Goal: Information Seeking & Learning: Stay updated

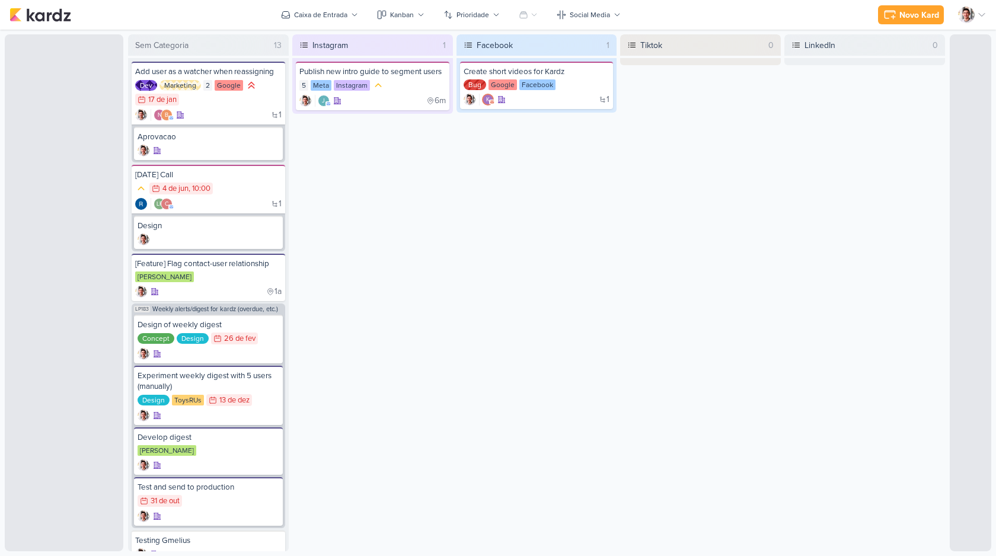
click at [973, 19] on div at bounding box center [972, 15] width 28 height 17
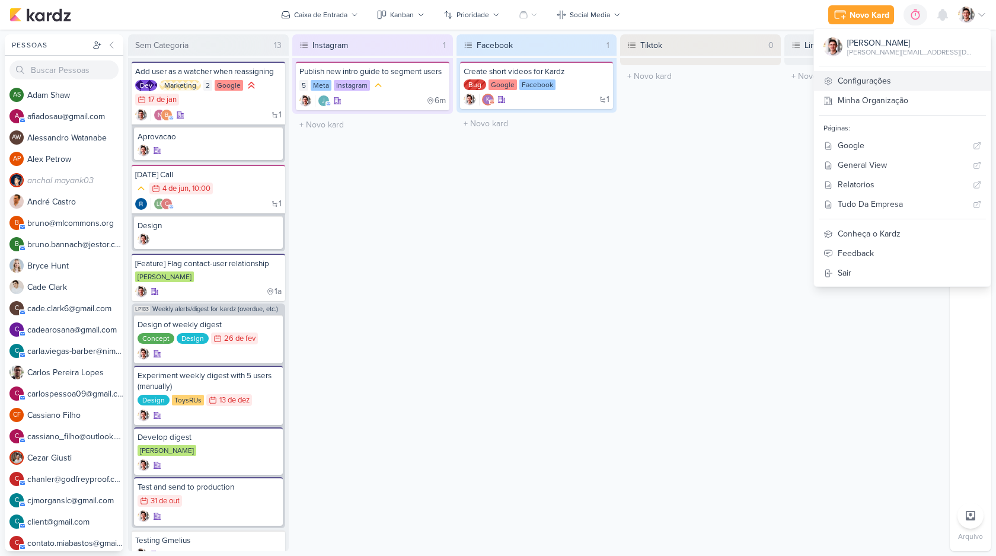
click at [923, 76] on link "Configurações" at bounding box center [902, 81] width 177 height 20
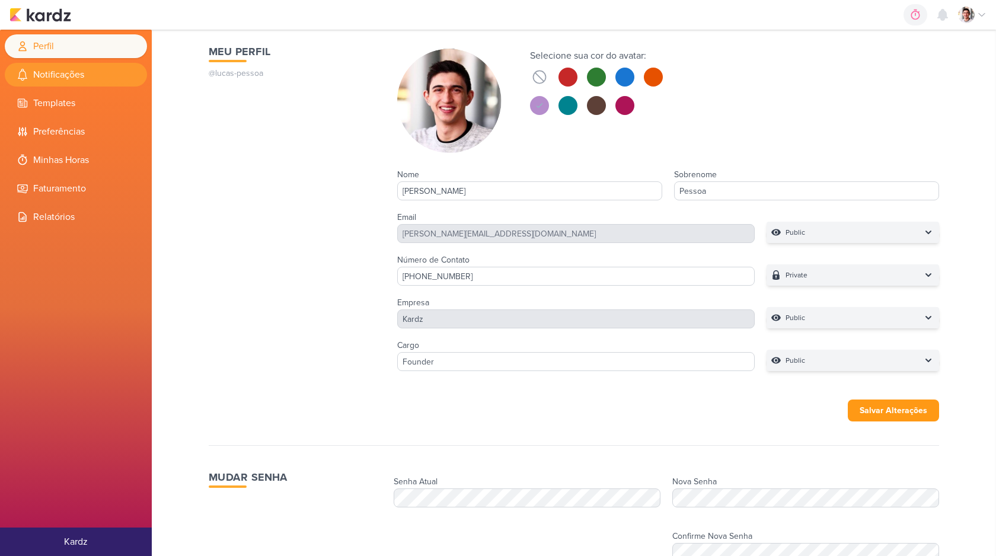
click at [65, 78] on li "Notificações" at bounding box center [76, 75] width 142 height 24
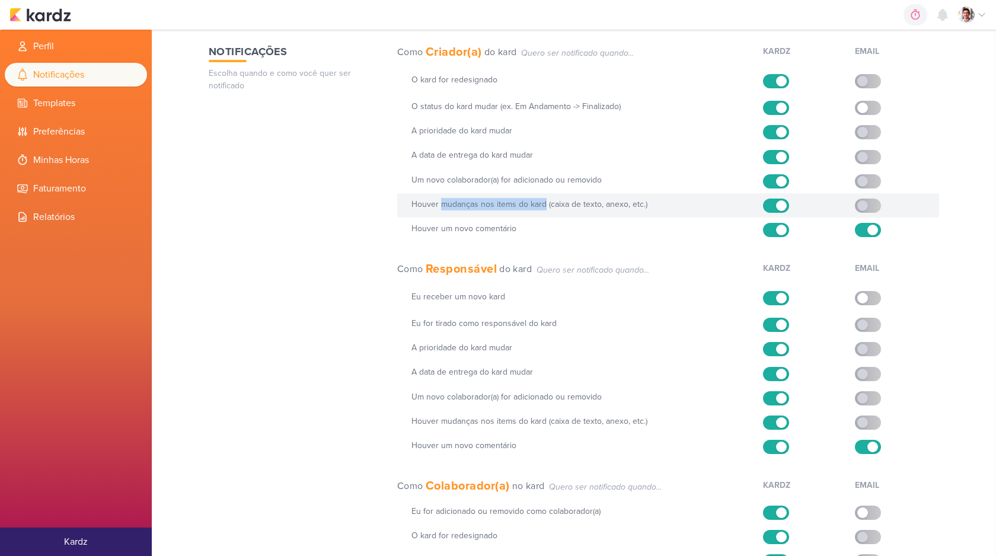
drag, startPoint x: 441, startPoint y: 204, endPoint x: 544, endPoint y: 200, distance: 103.8
click at [544, 200] on h2 "Houver mudanças nos items do kard (caixa de texto, anexo, etc.)" at bounding box center [583, 204] width 344 height 12
click at [658, 203] on h2 "Houver mudanças nos items do kard (caixa de texto, anexo, etc.)" at bounding box center [583, 204] width 344 height 12
copy h2 "mudanças nos items do kard (caixa de texto, anexo, etc.)"
drag, startPoint x: 636, startPoint y: 215, endPoint x: 637, endPoint y: 200, distance: 14.9
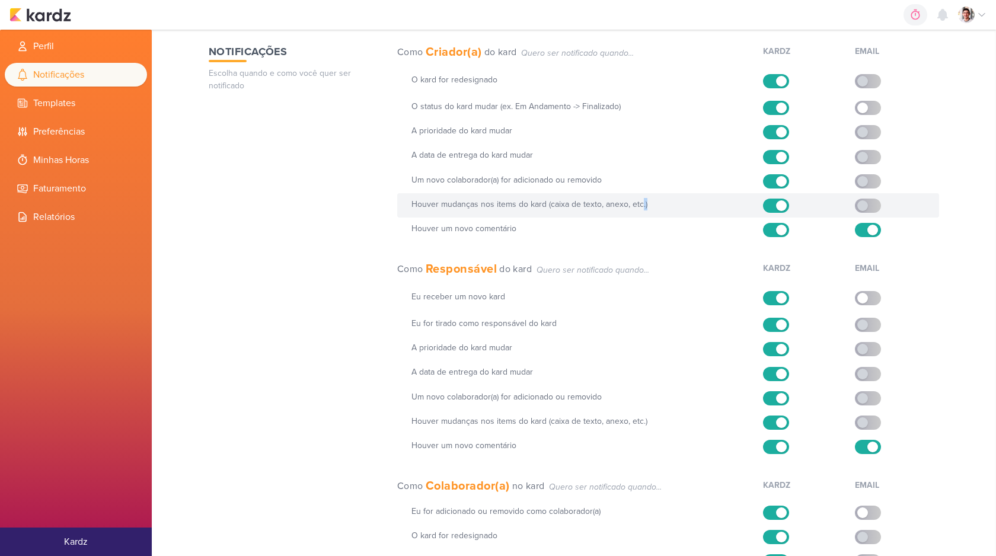
click at [637, 200] on div "Houver mudanças nos items do kard (caixa de texto, anexo, etc.) Em breve" at bounding box center [668, 205] width 542 height 24
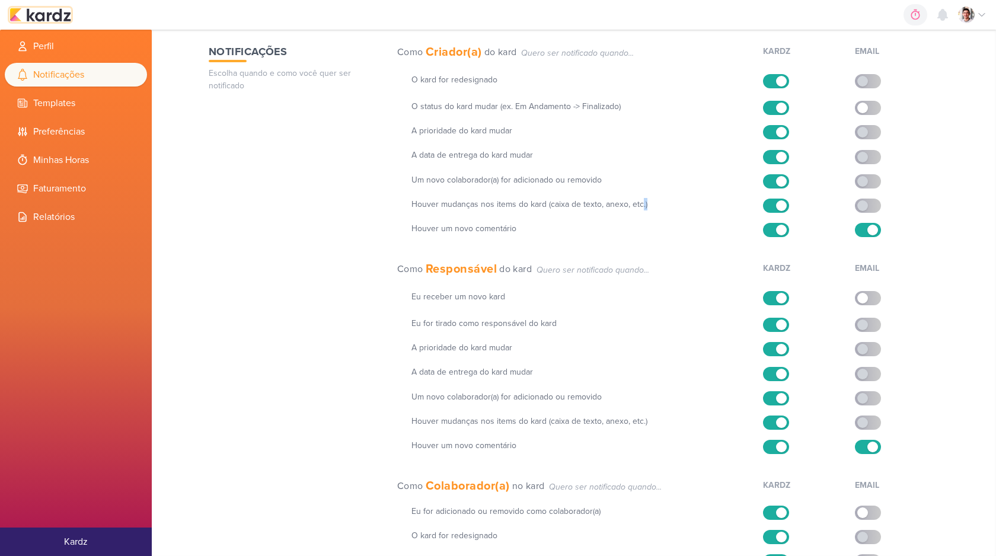
click at [43, 16] on img at bounding box center [40, 15] width 62 height 14
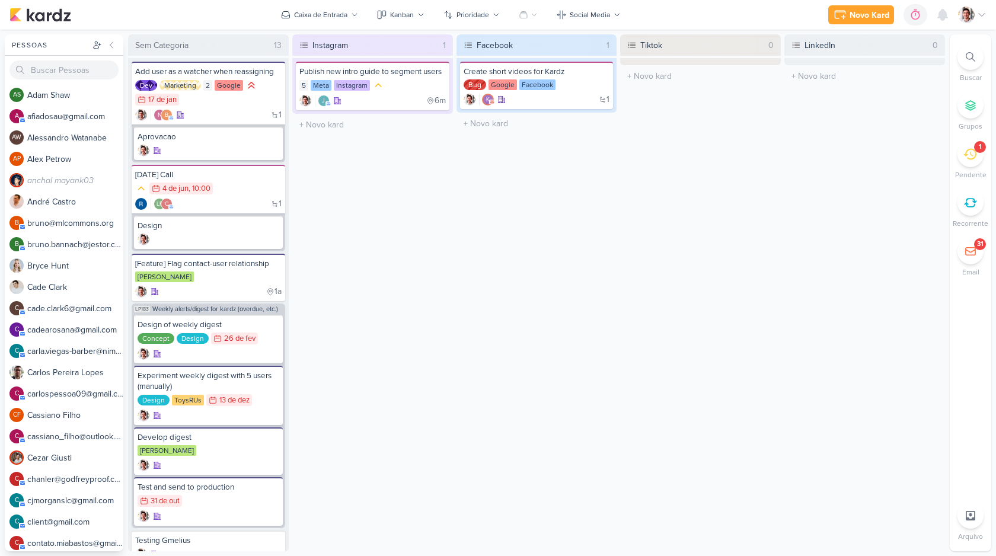
click at [972, 256] on icon at bounding box center [971, 251] width 12 height 12
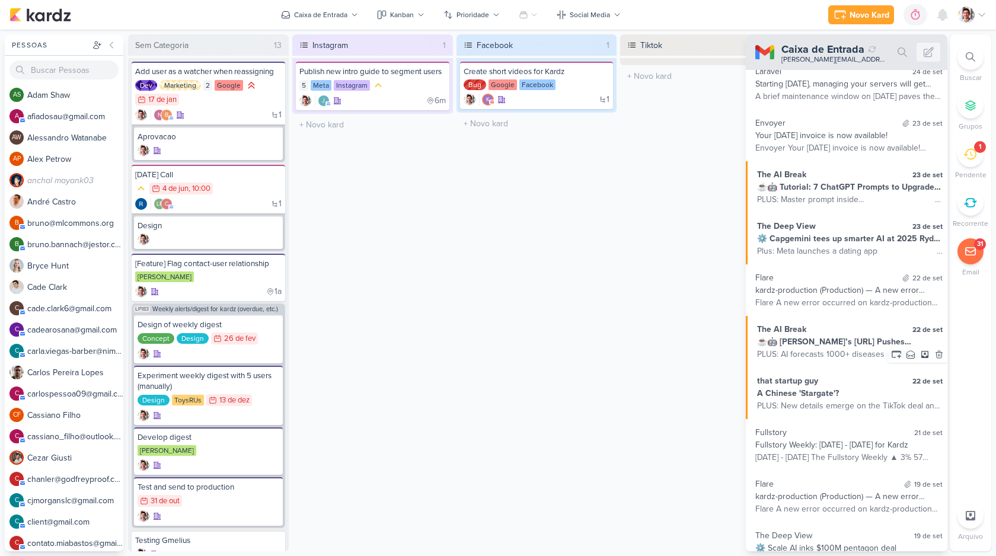
scroll to position [3008, 0]
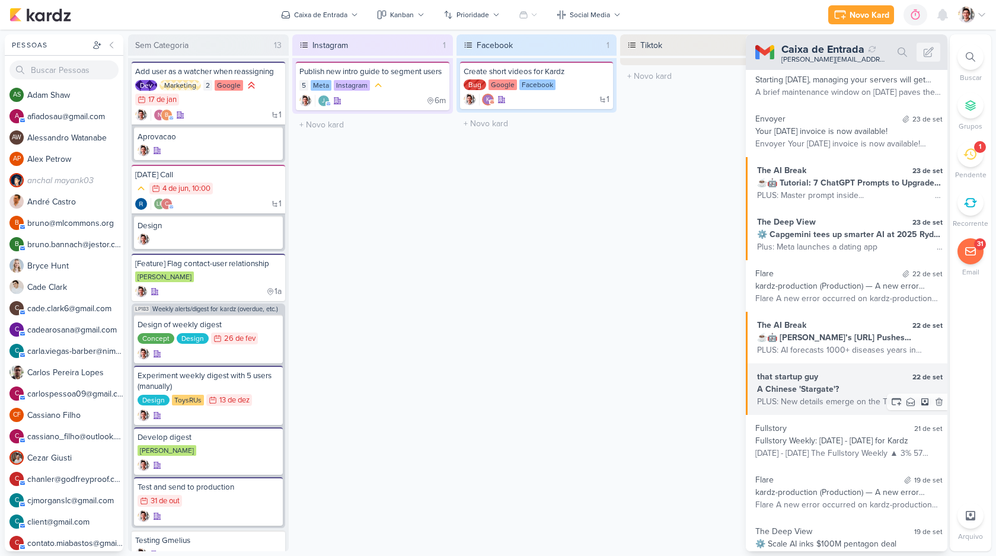
click at [837, 390] on div "A Chinese 'Stargate'?" at bounding box center [850, 389] width 186 height 12
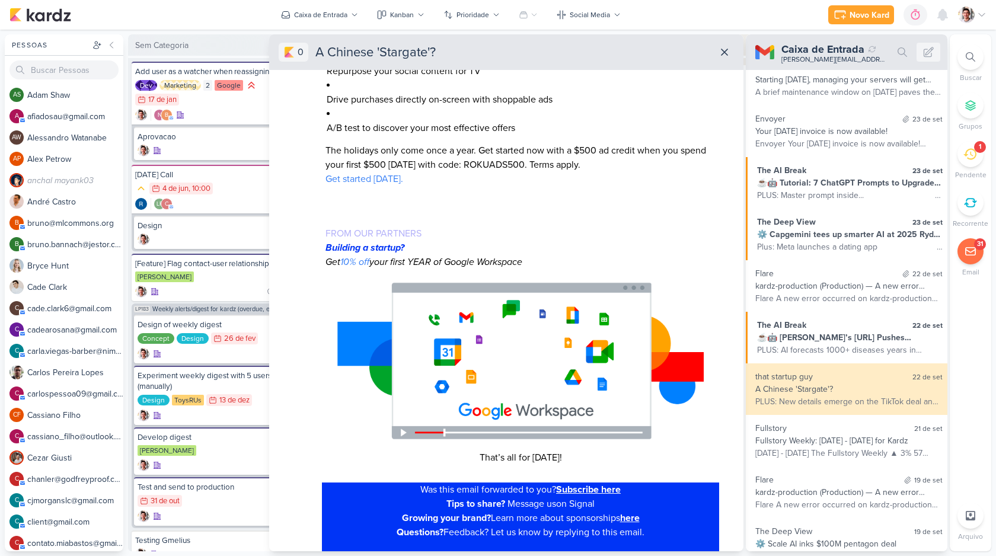
scroll to position [4907, 0]
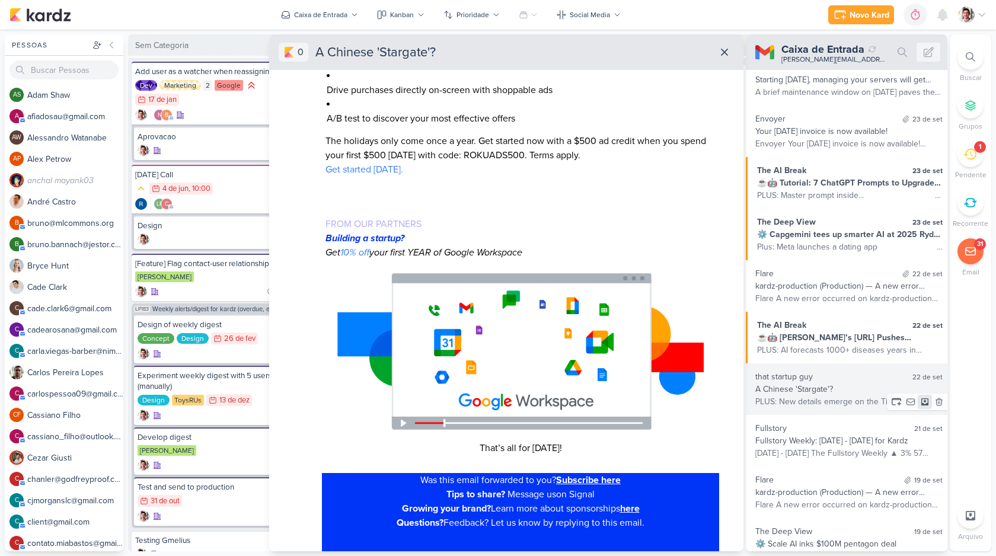
click at [921, 403] on icon at bounding box center [924, 401] width 7 height 7
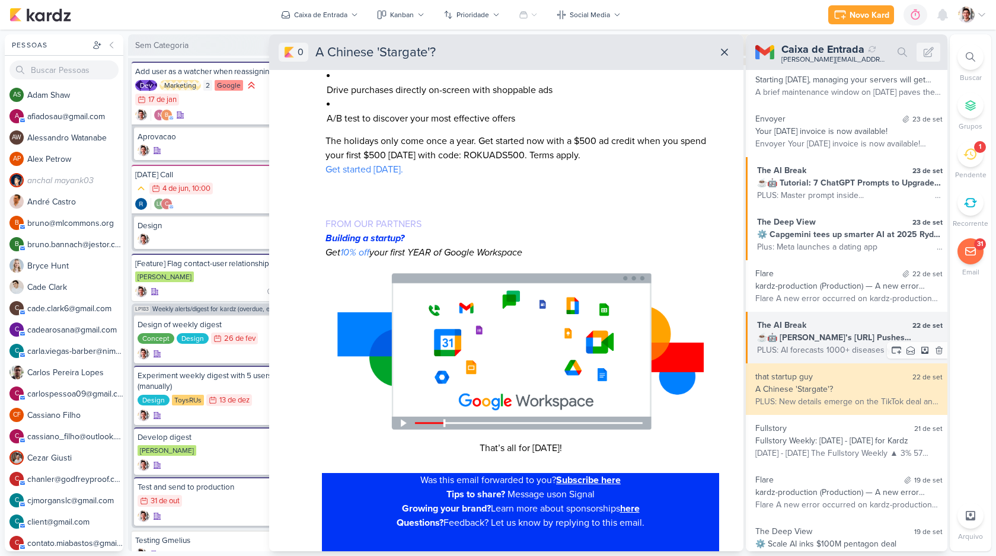
click at [856, 344] on div "PLUS: AI forecasts 1000+ diseases years in advance... ͏ ͏ ͏ ͏ ͏ ͏ ͏ ͏ ͏ ͏ ͏ ͏ ͏…" at bounding box center [850, 350] width 186 height 12
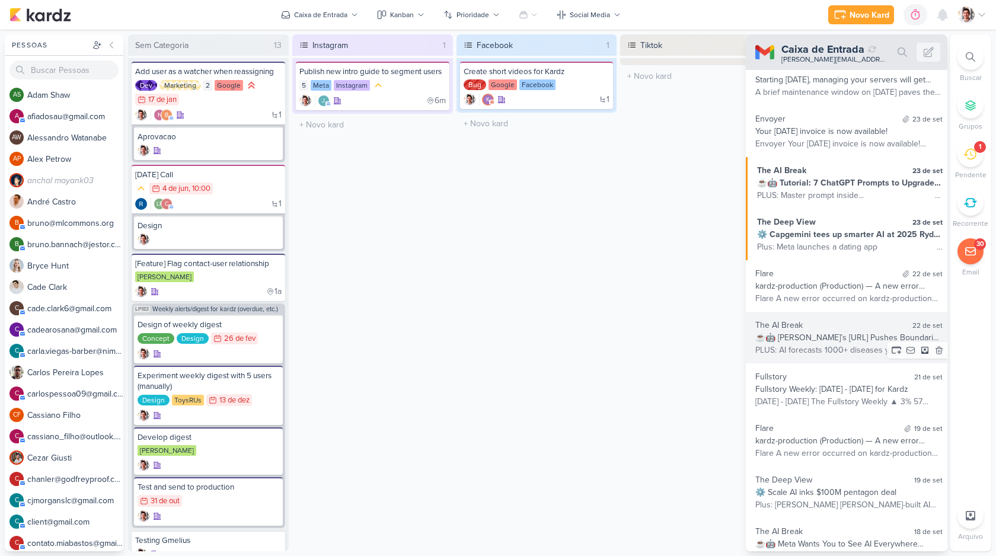
click at [852, 345] on div "PLUS: AI forecasts 1000+ diseases years in advance... ͏ ͏ ͏ ͏ ͏ ͏ ͏ ͏ ͏ ͏ ͏ ͏ ͏…" at bounding box center [848, 350] width 187 height 12
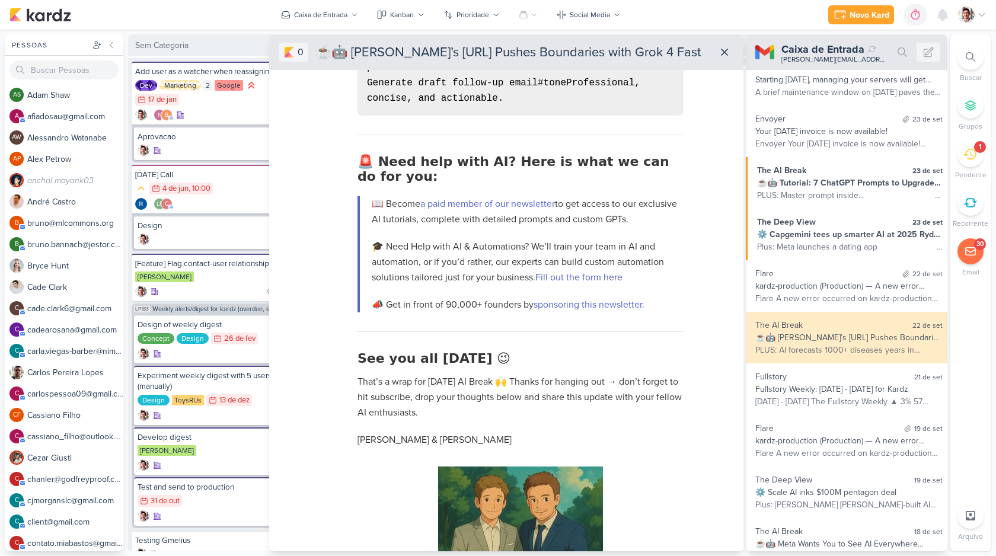
scroll to position [2335, 0]
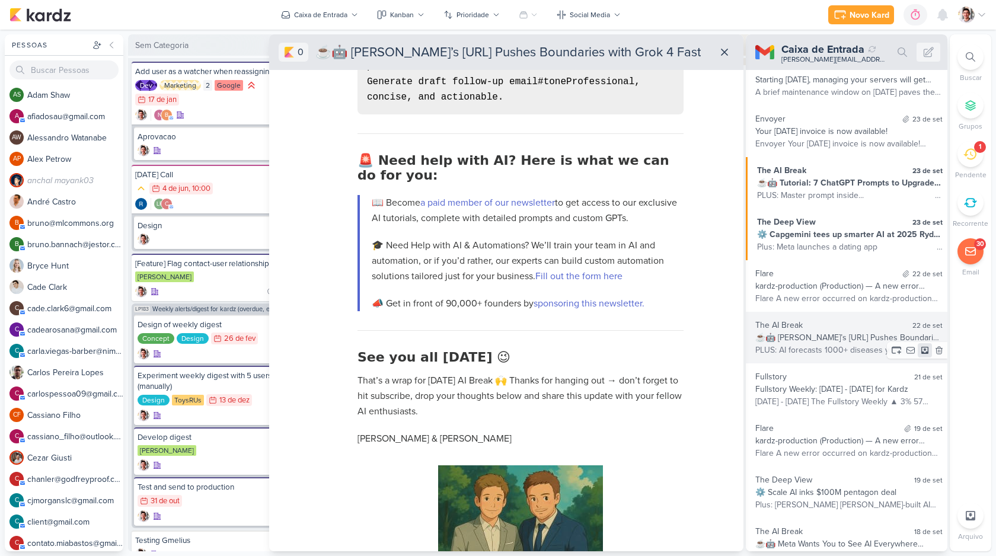
click at [921, 352] on icon at bounding box center [924, 350] width 7 height 7
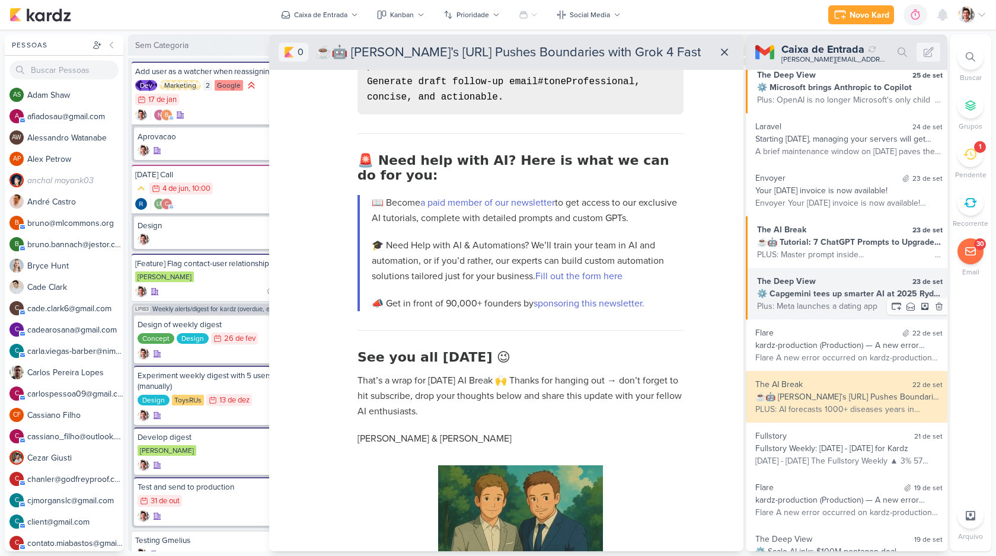
scroll to position [2944, 0]
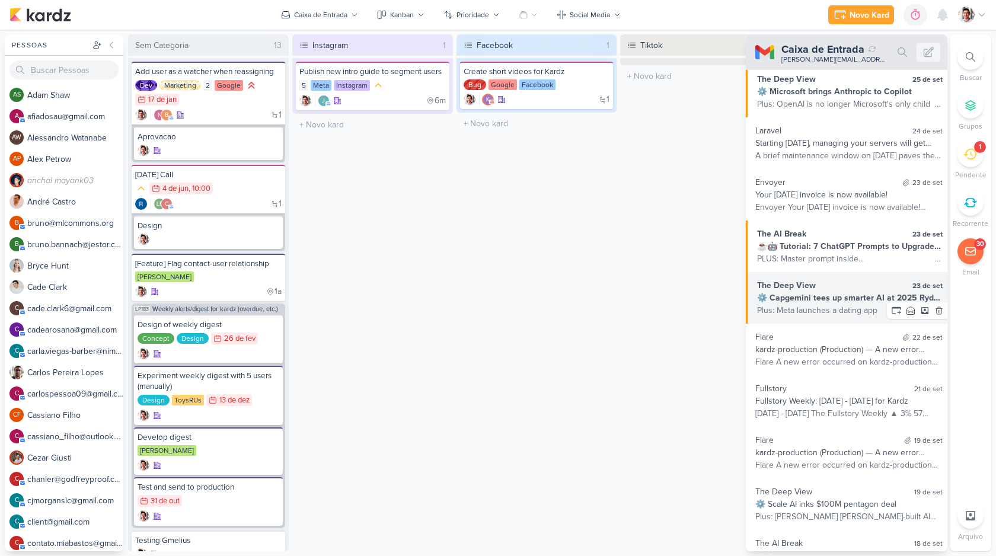
click at [842, 309] on div "Plus: Meta launches a dating app ‌ ‌ ‌ ‌ ‌ ‌ ‌ ‌ ‌ ‌ ‌ ‌ ‌ ‌ ‌ ‌ ‌ ‌ ‌ ‌ ‌ ‌ ‌ …" at bounding box center [850, 310] width 186 height 12
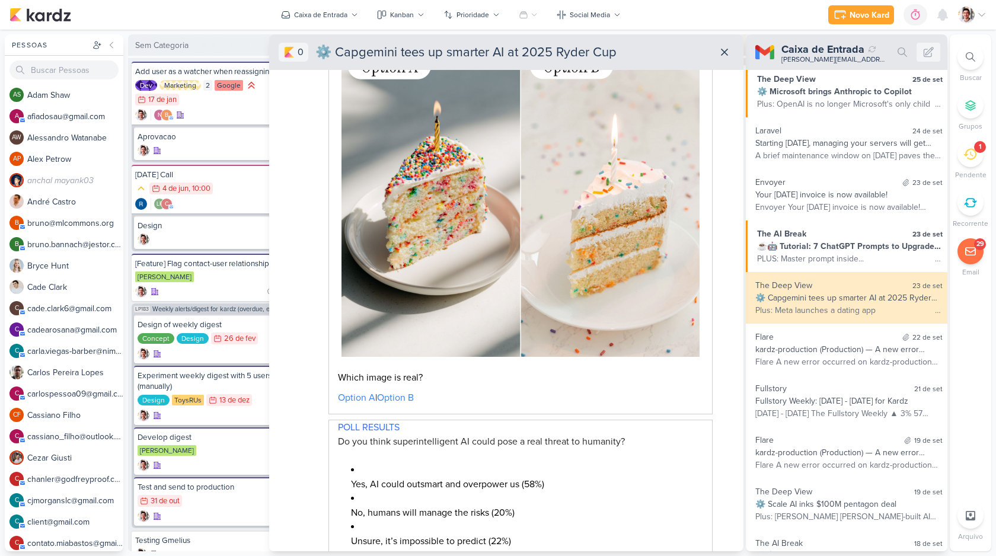
scroll to position [4448, 0]
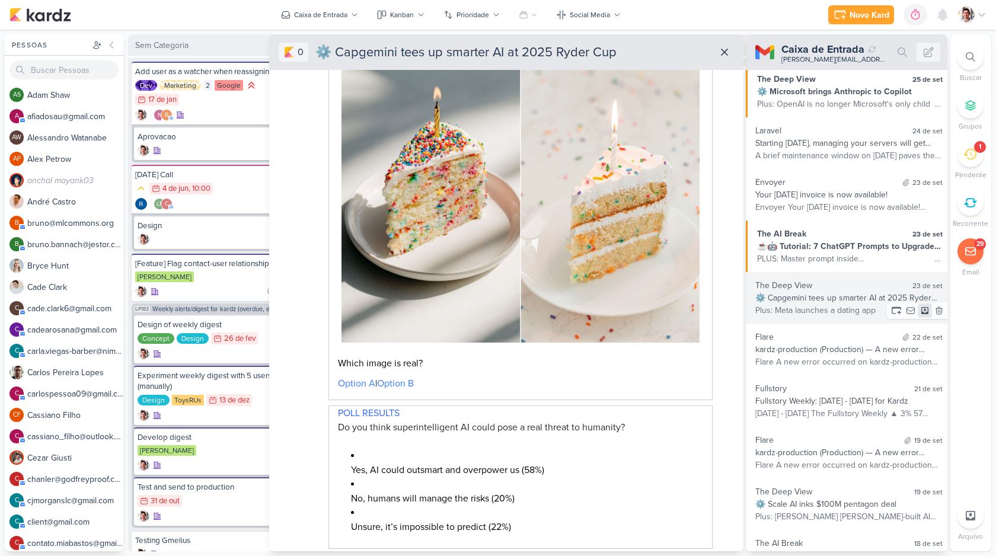
click at [921, 314] on icon at bounding box center [924, 310] width 7 height 7
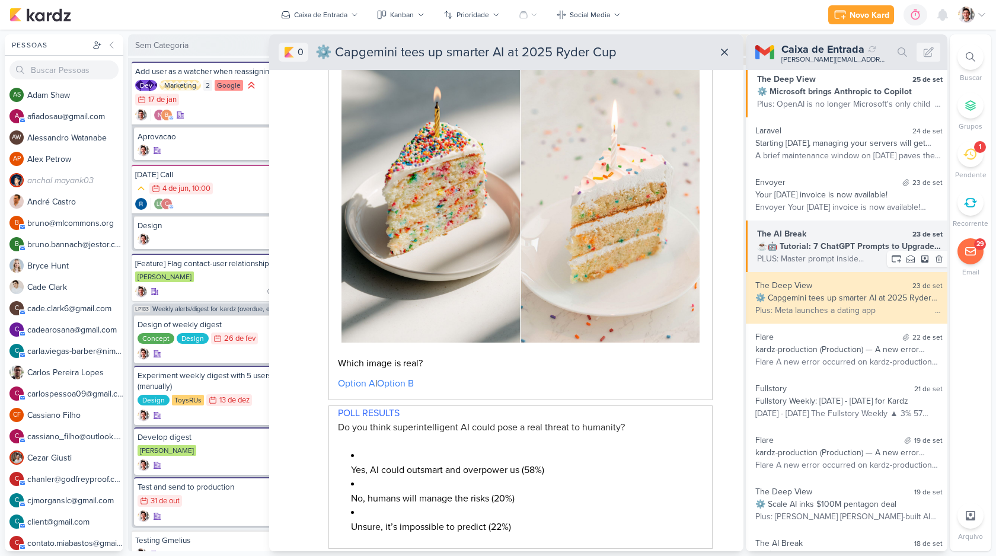
click at [809, 253] on div "PLUS: Master prompt inside... ͏ ͏ ͏ ͏ ͏ ͏ ͏ ͏ ͏ ͏ ͏ ͏ ͏ ͏ ͏ ͏ ͏ ͏ ͏ ͏ ͏ ͏ ͏ ͏ ͏…" at bounding box center [850, 259] width 186 height 12
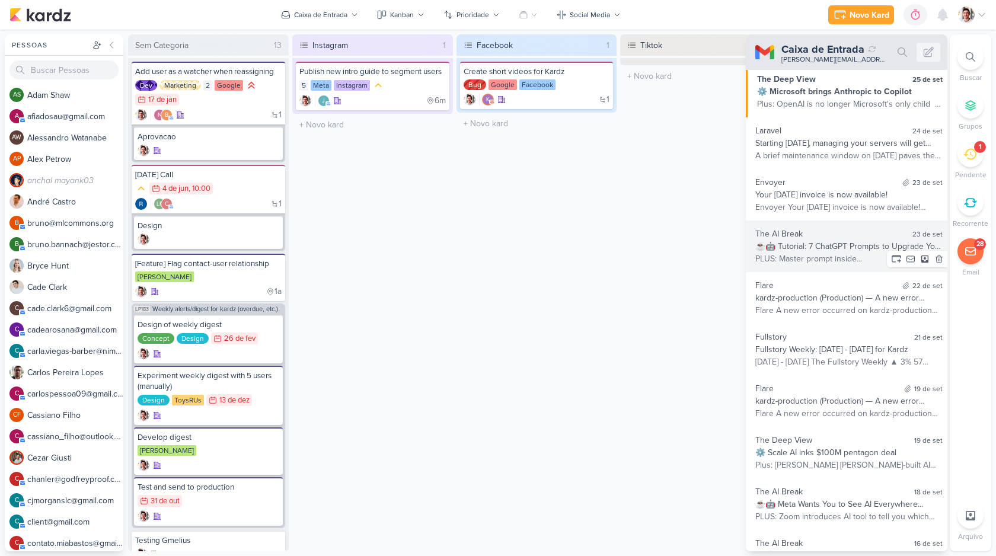
click at [810, 253] on div "PLUS: Master prompt inside... ͏ ͏ ͏ ͏ ͏ ͏ ͏ ͏ ͏ ͏ ͏ ͏ ͏ ͏ ͏ ͏ ͏ ͏ ͏ ͏ ͏ ͏ ͏ ͏ ͏…" at bounding box center [848, 259] width 187 height 12
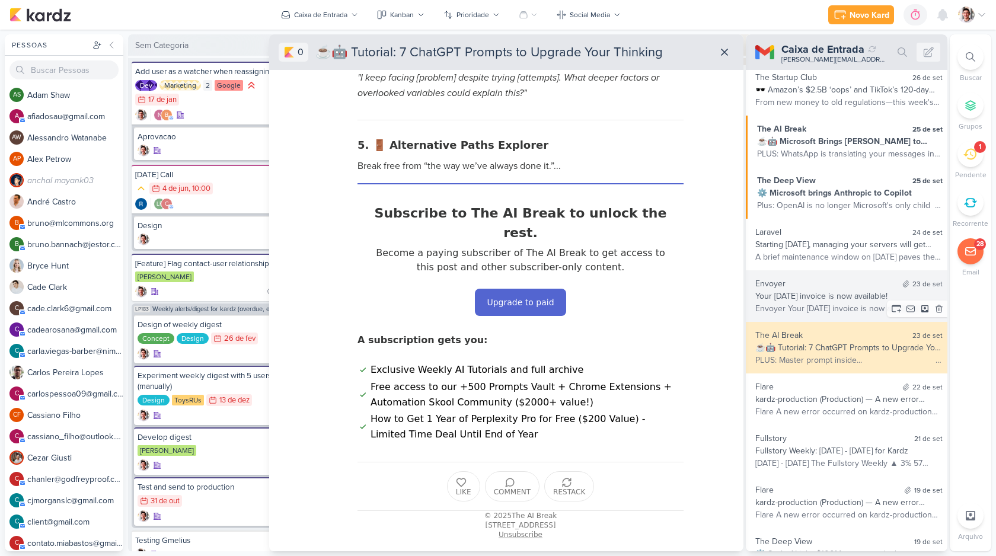
scroll to position [2841, 0]
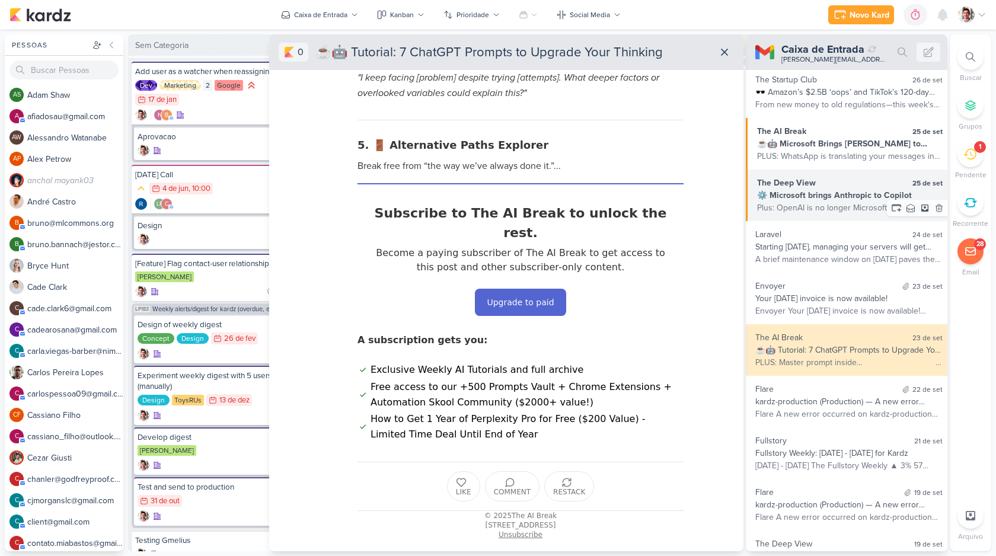
click at [832, 200] on div "⚙️ Microsoft brings Anthropic to Copilot" at bounding box center [850, 195] width 186 height 12
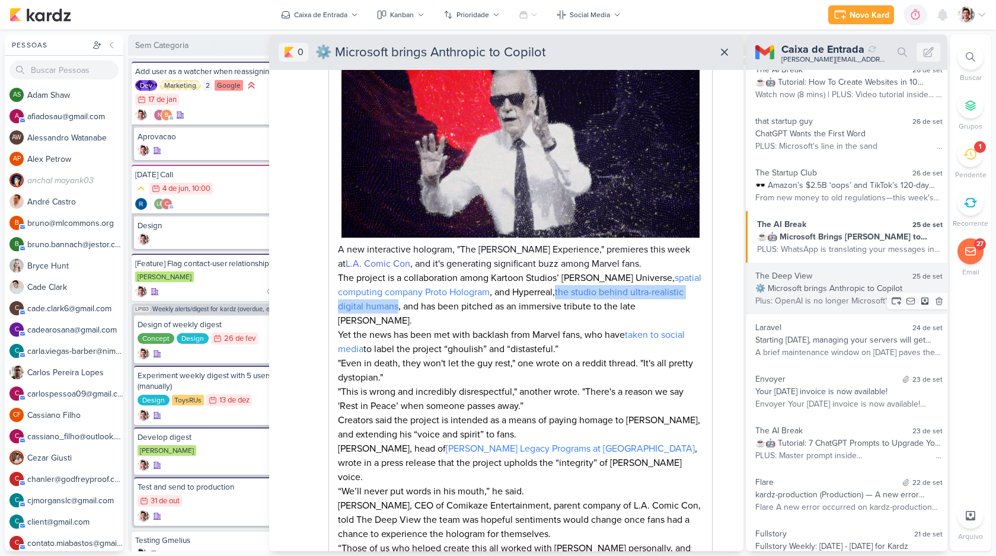
scroll to position [2734, 0]
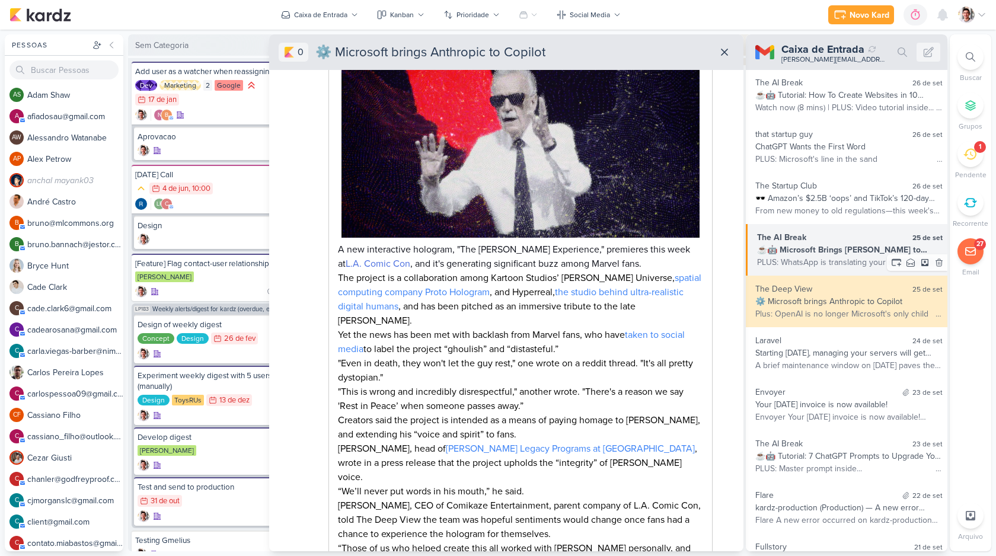
click at [827, 250] on div "☕🤖 Microsoft Brings [PERSON_NAME] to Copilot" at bounding box center [850, 250] width 186 height 12
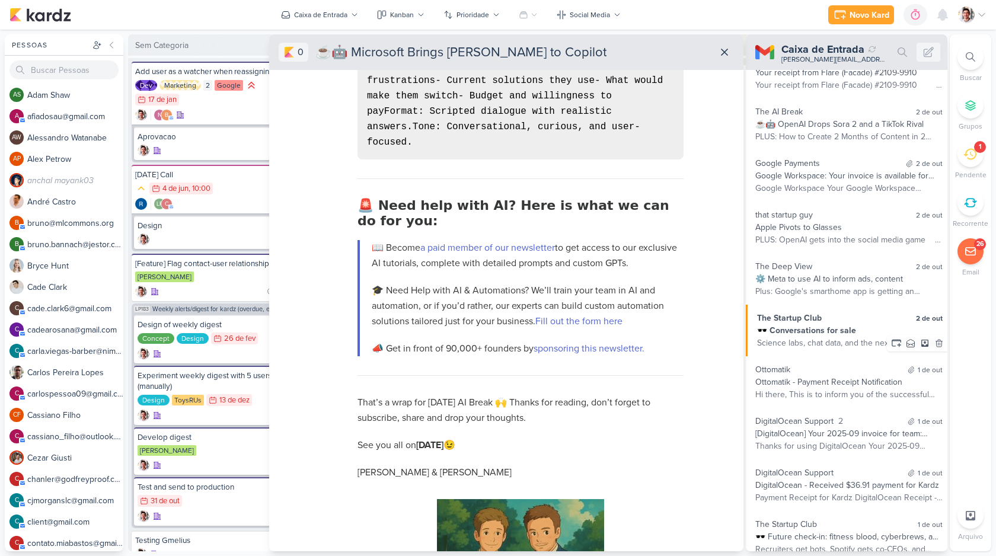
scroll to position [1929, 0]
click at [834, 344] on div "Science labs, chat data, and the next platform war ‌ ‌ ‌ ‌ ‌ ‌ ‌ ‌ ‌ ‌ ‌ ‌ ‌ ‌ …" at bounding box center [850, 345] width 186 height 12
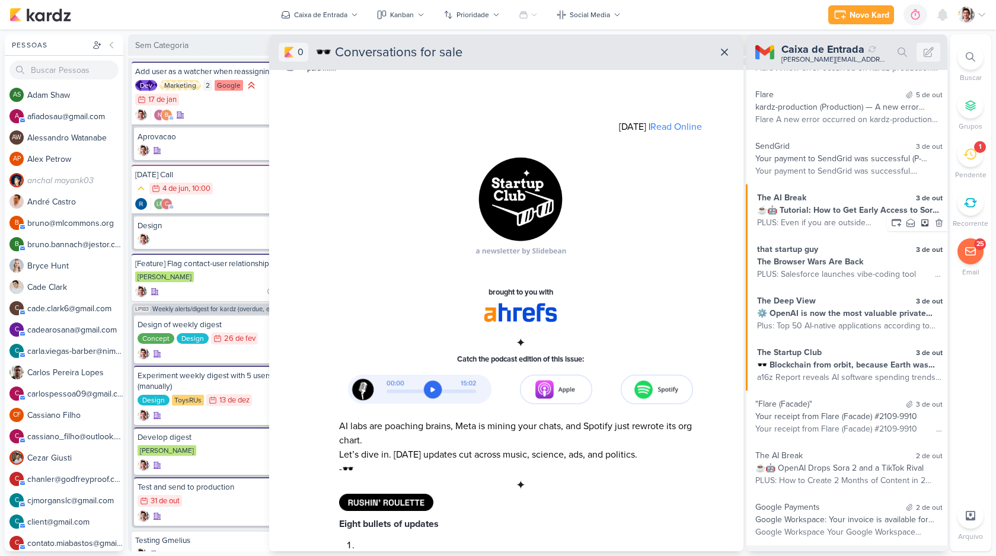
scroll to position [1580, 0]
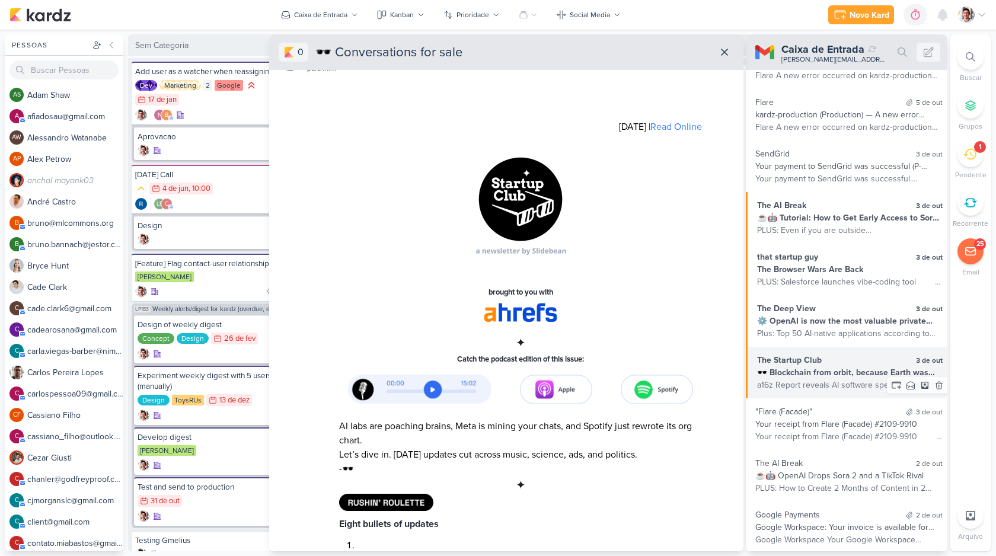
click at [830, 366] on div "🕶️ Blockchain from orbit, because Earth was too easy" at bounding box center [850, 372] width 186 height 12
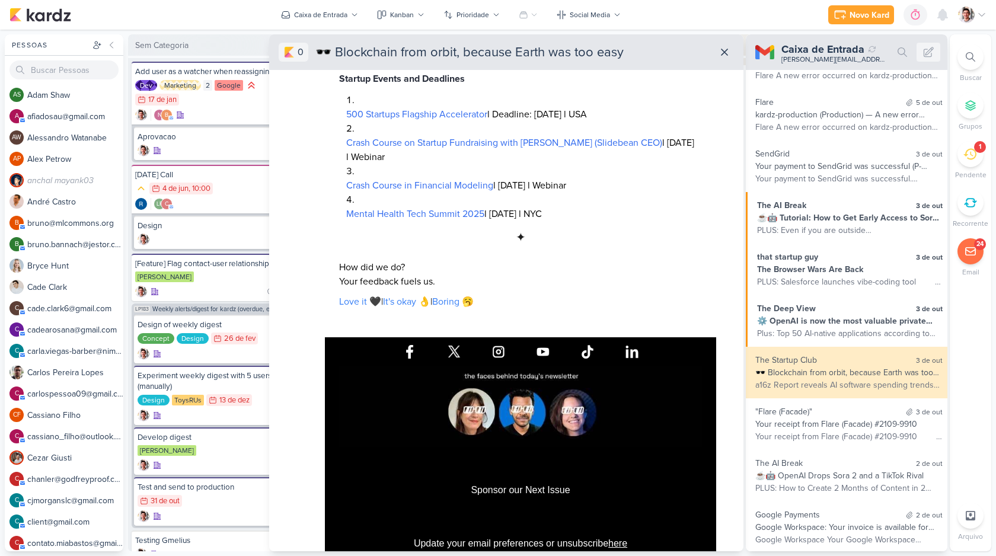
scroll to position [2772, 0]
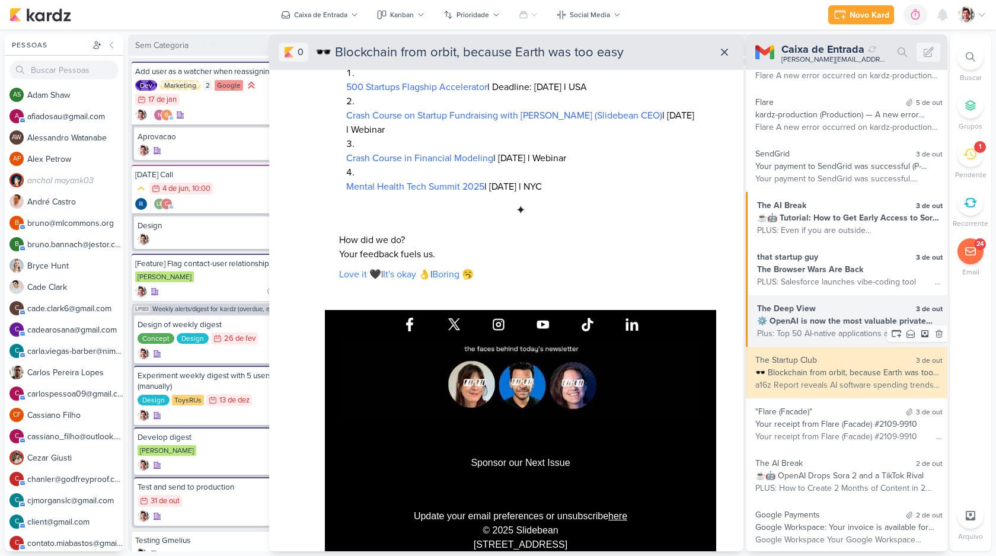
click at [803, 318] on div "⚙️ OpenAI is now the most valuable private company" at bounding box center [850, 321] width 186 height 12
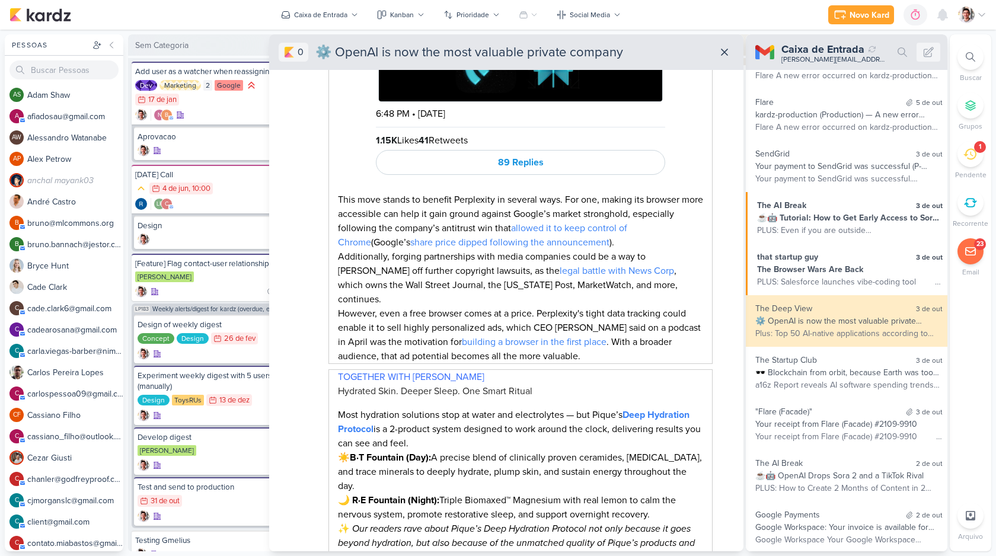
scroll to position [2269, 0]
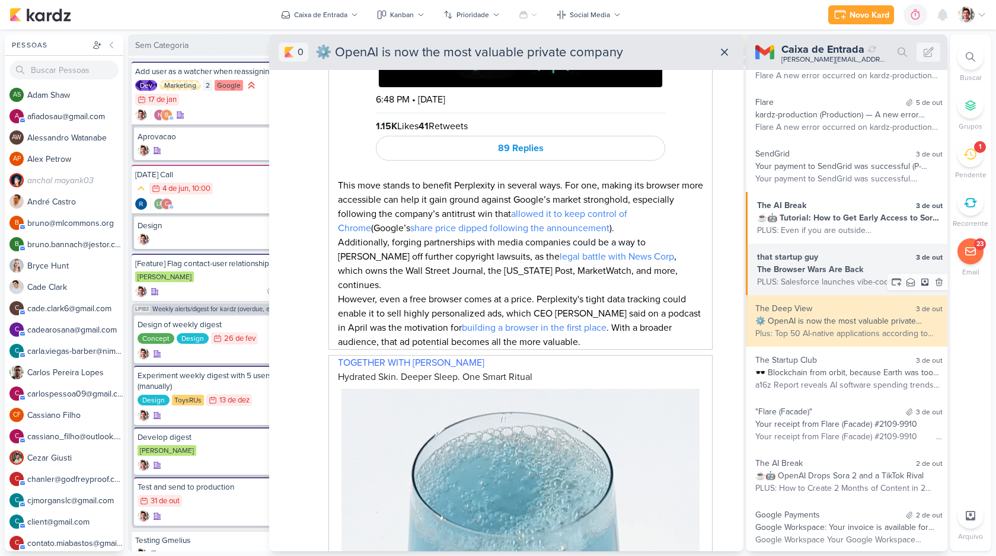
click at [816, 267] on div "The Browser Wars Are Back" at bounding box center [850, 269] width 186 height 12
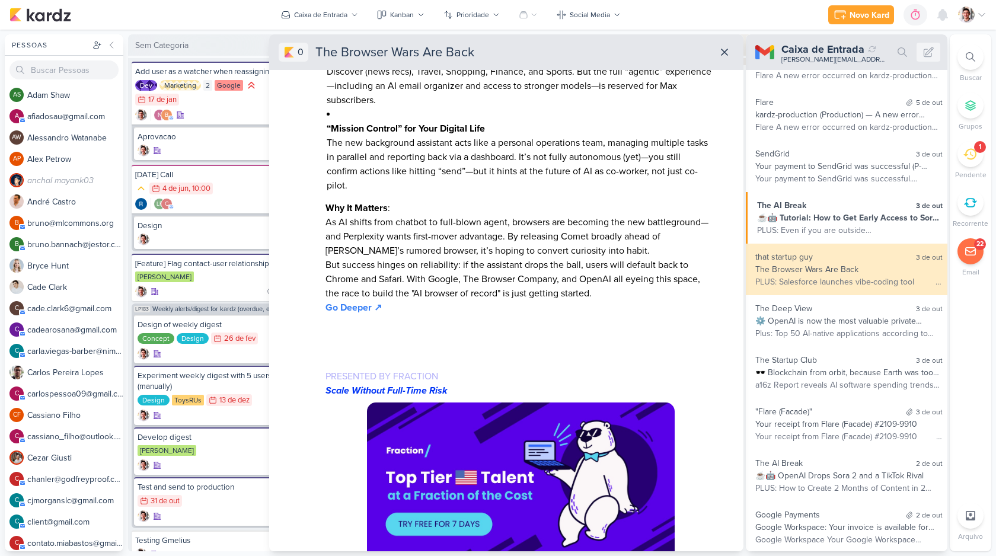
scroll to position [1488, 0]
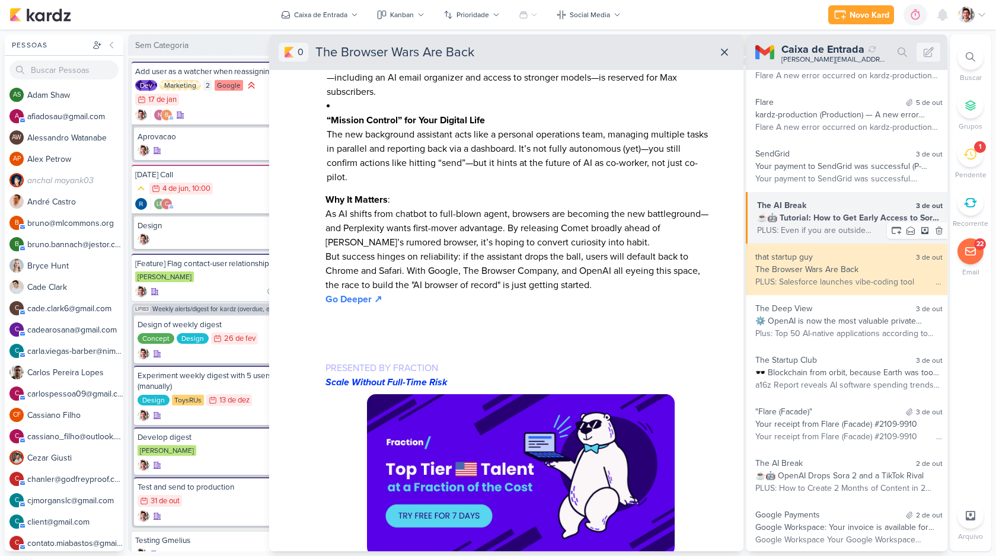
click at [857, 212] on div "☕🤖 Tutorial: How to Get Early Access to Sora 2 (Invite Code Inside)" at bounding box center [850, 218] width 186 height 12
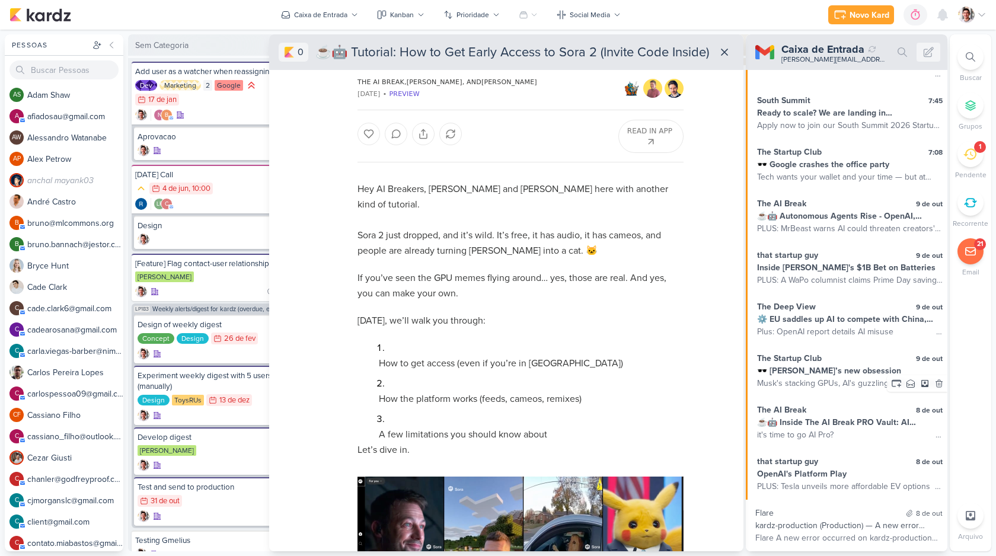
scroll to position [0, 0]
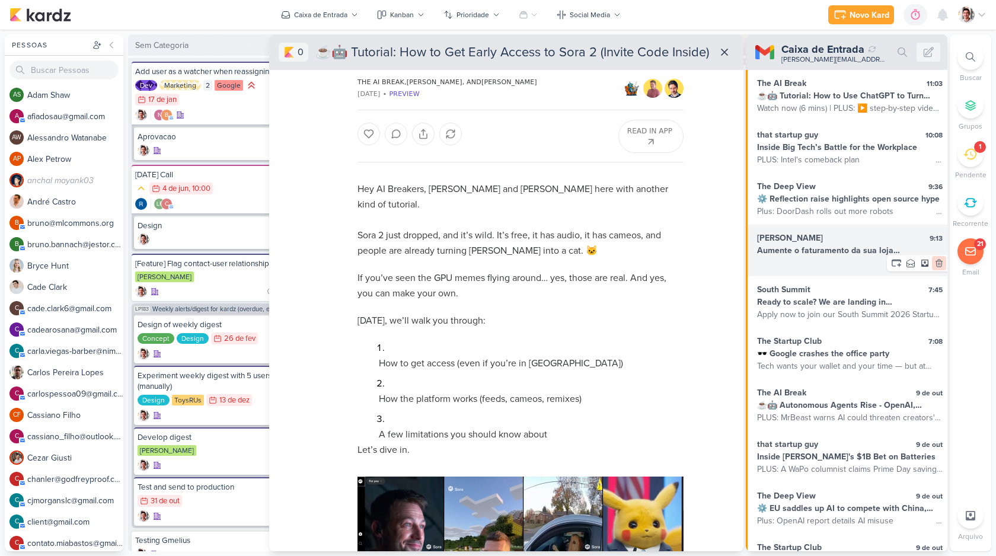
click at [934, 265] on icon at bounding box center [938, 263] width 9 height 9
click at [936, 266] on icon at bounding box center [939, 263] width 7 height 7
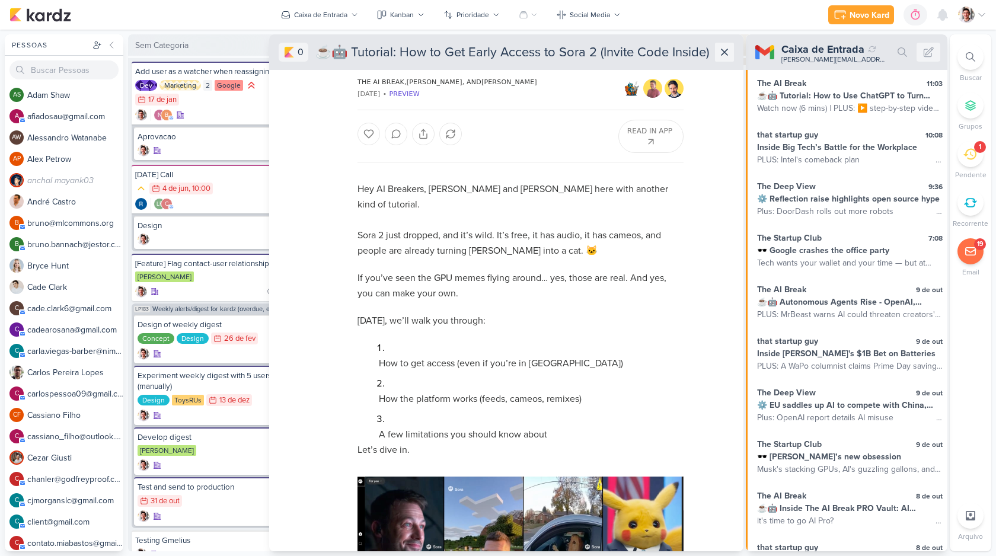
click at [726, 57] on icon at bounding box center [725, 52] width 12 height 12
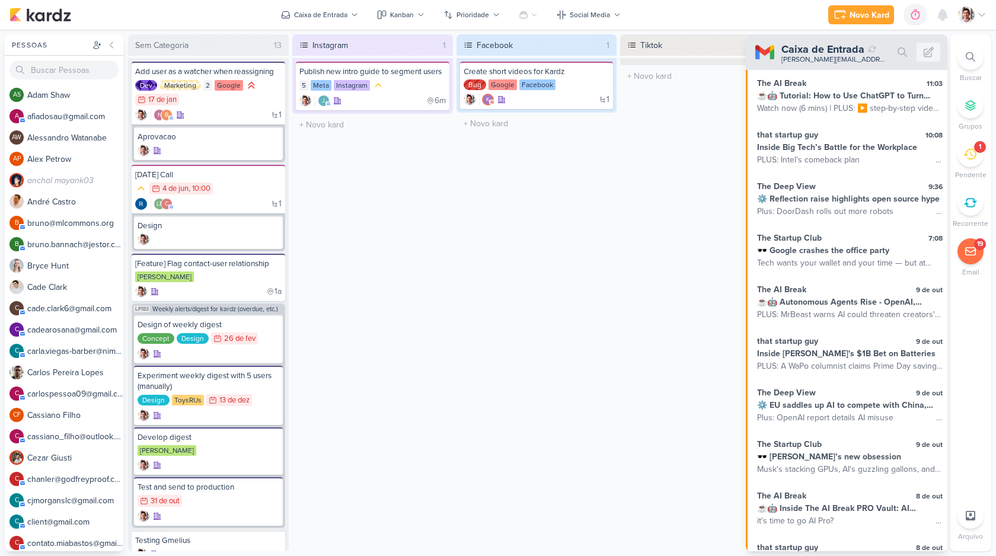
click at [739, 17] on div "Novo Kard Ctrl + k 0h0m Sessão desligada... Hoje 0h0m Semana 0h0m Mês 0h0m" at bounding box center [497, 15] width 977 height 30
